Goal: Complete application form

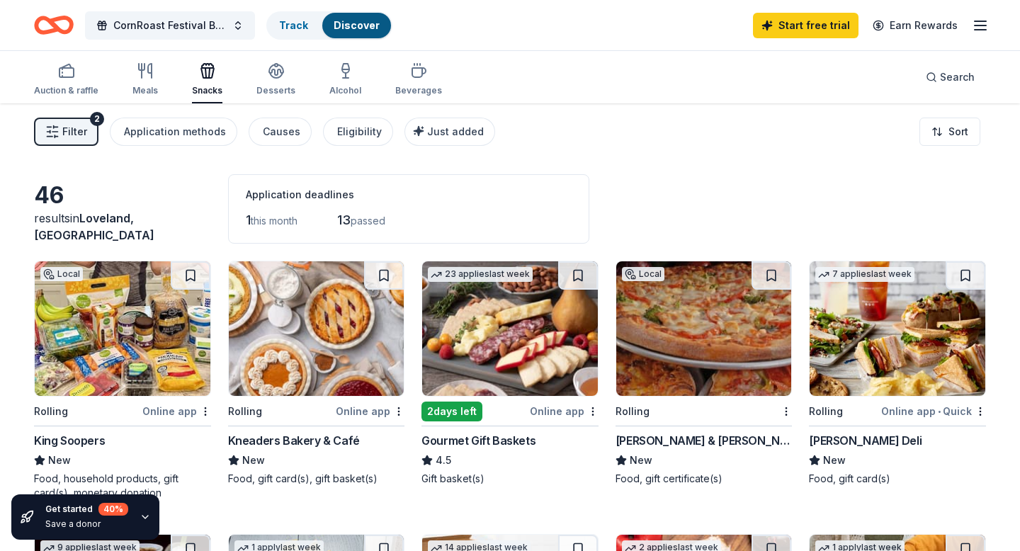
scroll to position [9, 0]
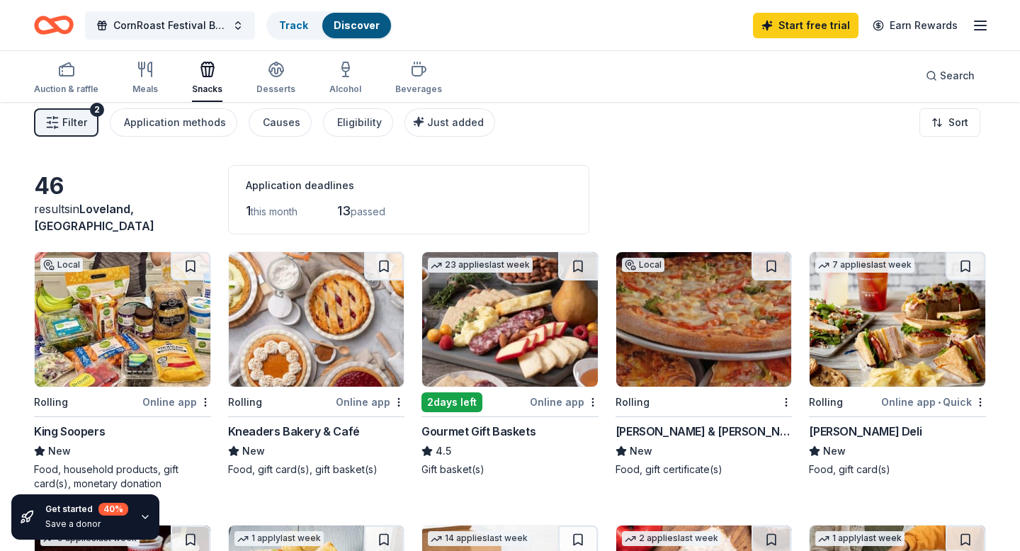
click at [86, 434] on div "King Soopers" at bounding box center [69, 431] width 71 height 17
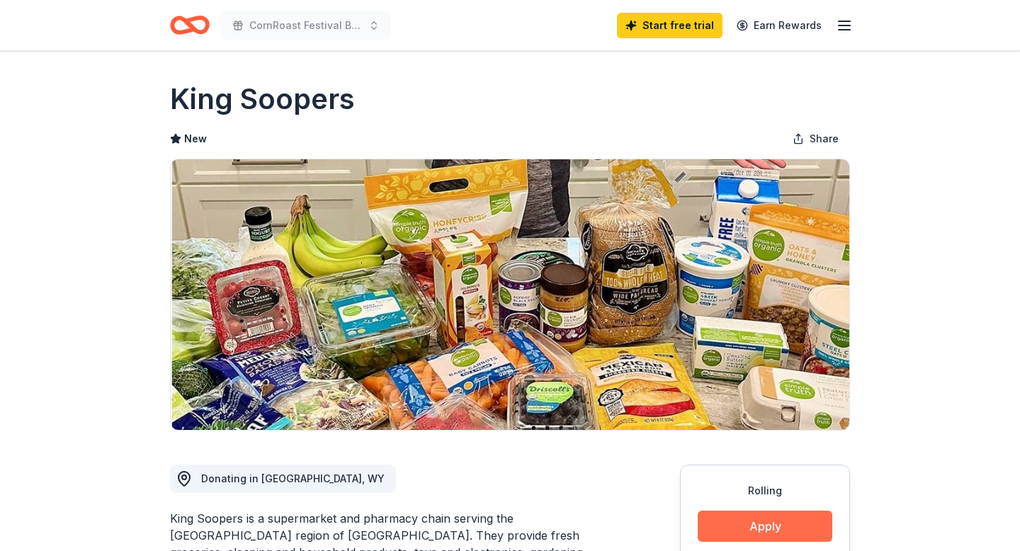
click at [760, 521] on button "Apply" at bounding box center [765, 526] width 135 height 31
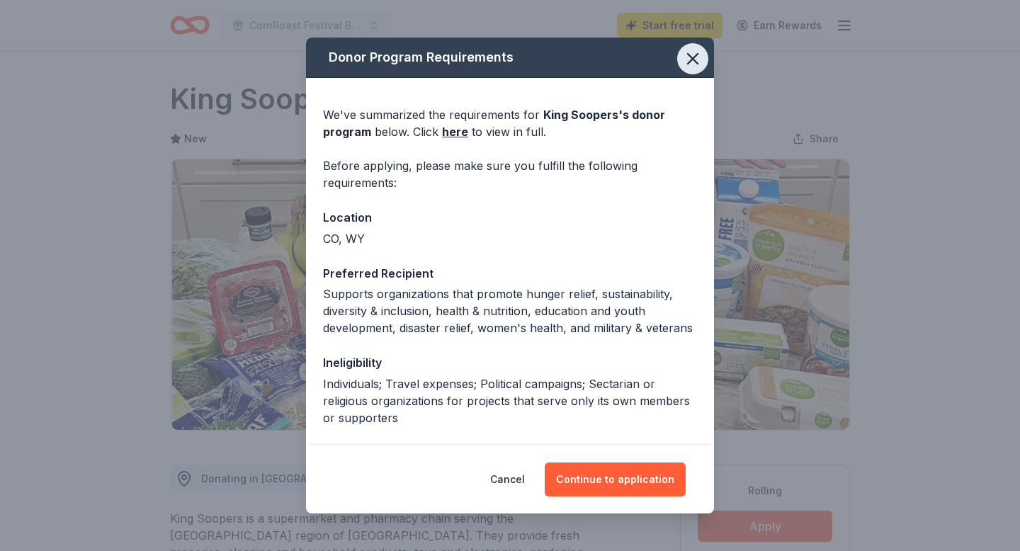
click at [687, 60] on icon "button" at bounding box center [693, 59] width 20 height 20
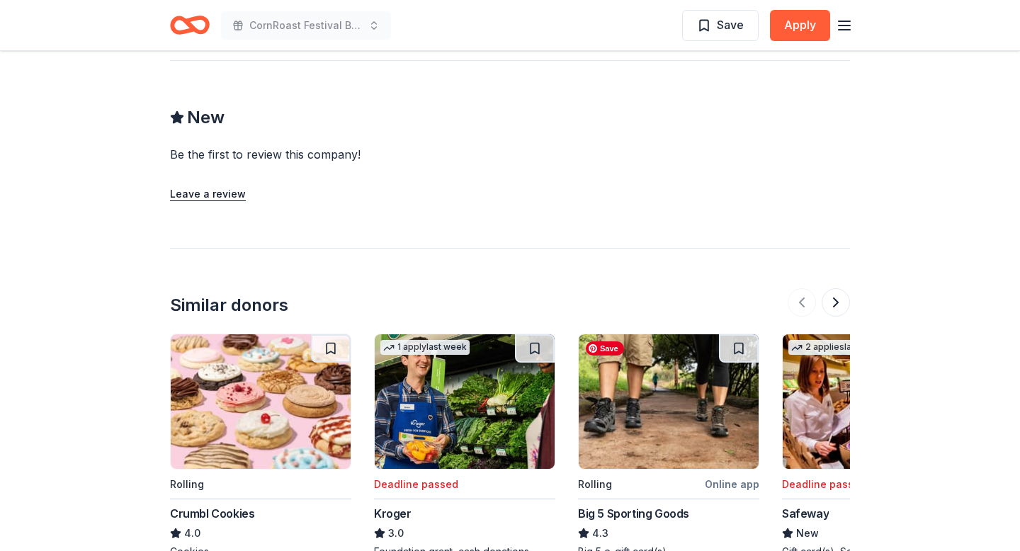
scroll to position [1567, 0]
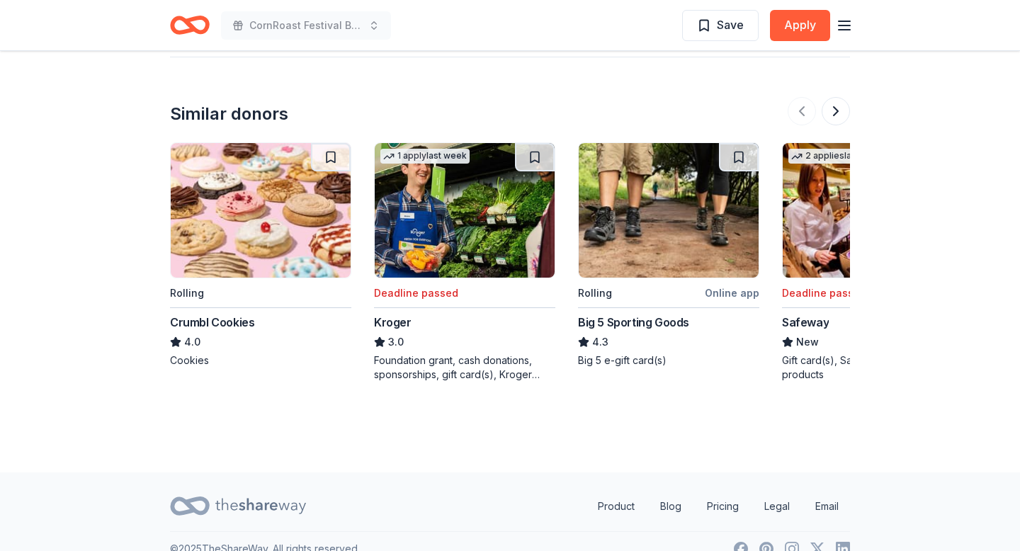
click at [213, 322] on div "Crumbl Cookies" at bounding box center [212, 322] width 84 height 17
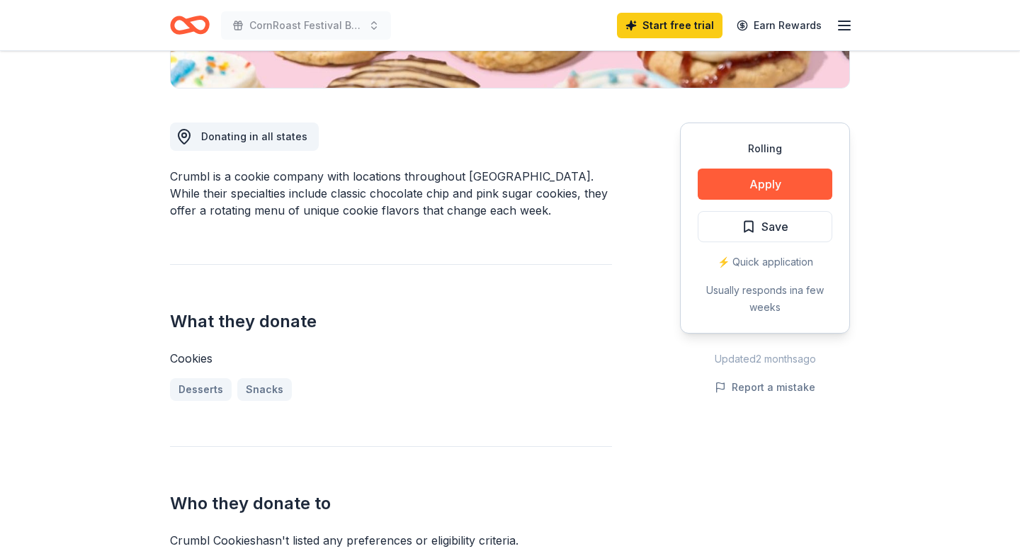
scroll to position [343, 0]
click at [771, 186] on button "Apply" at bounding box center [765, 183] width 135 height 31
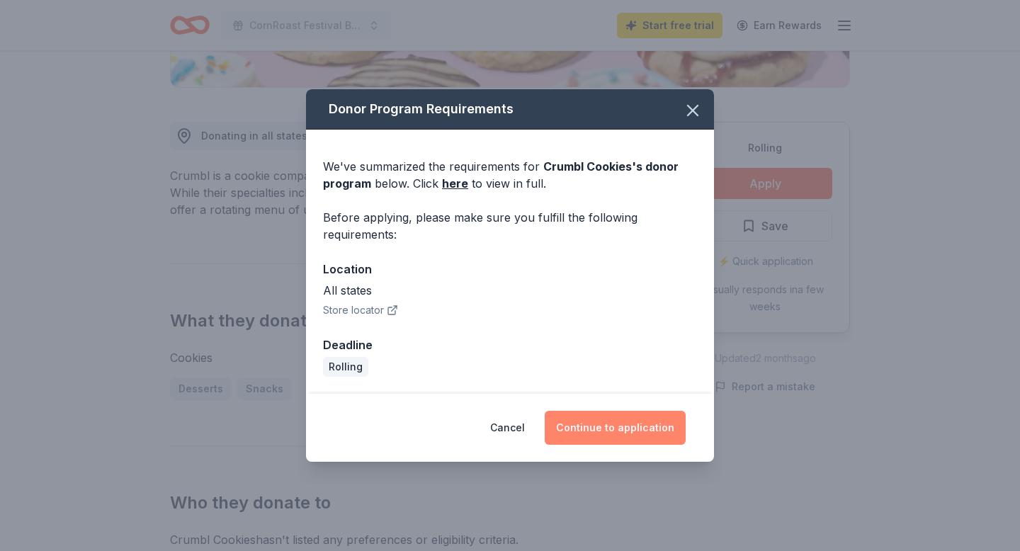
click at [617, 424] on button "Continue to application" at bounding box center [615, 428] width 141 height 34
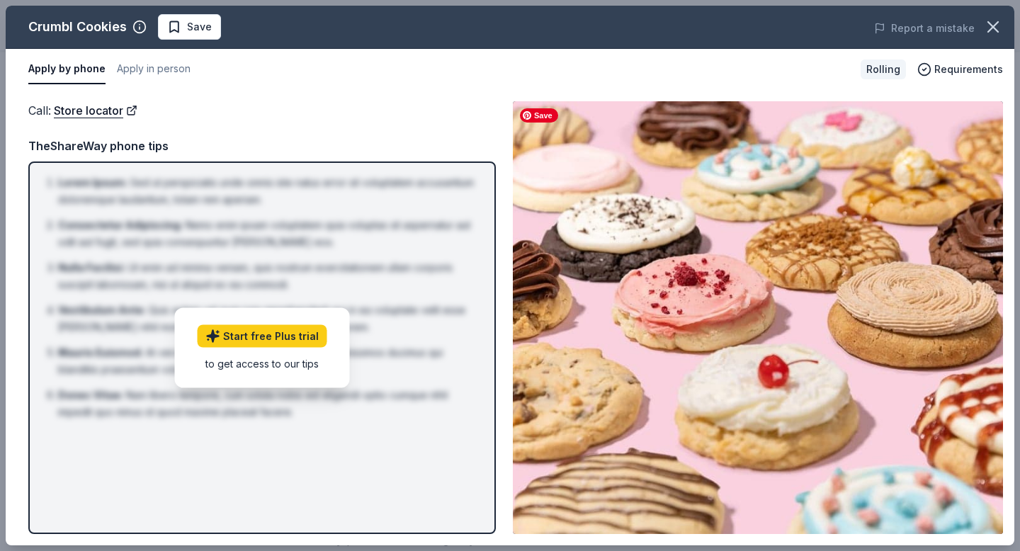
click at [580, 319] on img at bounding box center [758, 317] width 490 height 433
click at [991, 30] on icon "button" at bounding box center [994, 27] width 20 height 20
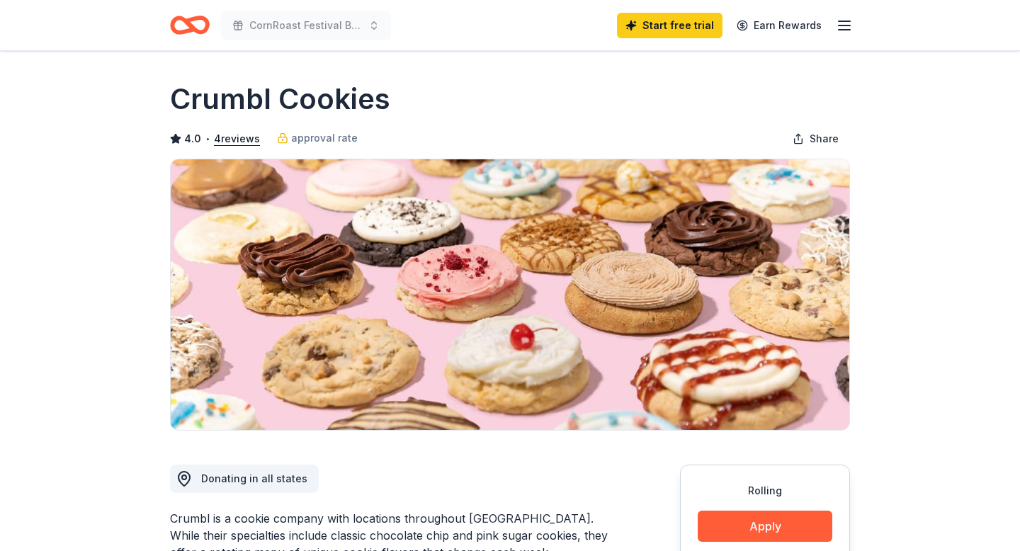
scroll to position [343, 0]
